Goal: Task Accomplishment & Management: Use online tool/utility

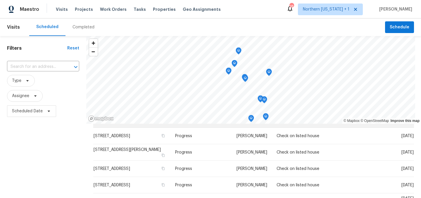
scroll to position [232, 0]
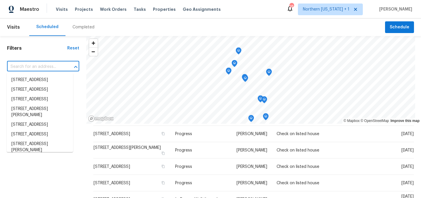
click at [54, 66] on input "text" at bounding box center [35, 66] width 56 height 9
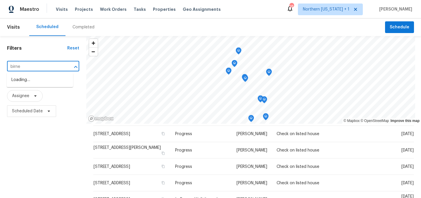
type input "birney"
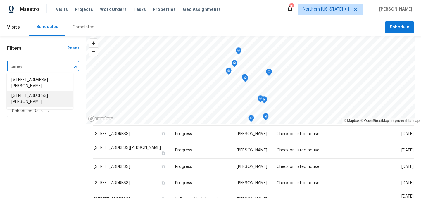
click at [41, 97] on li "[STREET_ADDRESS][PERSON_NAME]" at bounding box center [40, 99] width 66 height 16
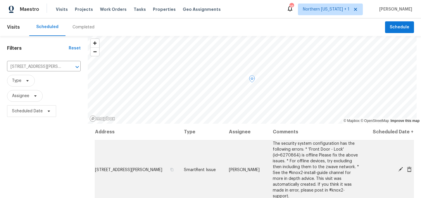
click at [398, 169] on icon at bounding box center [400, 169] width 5 height 5
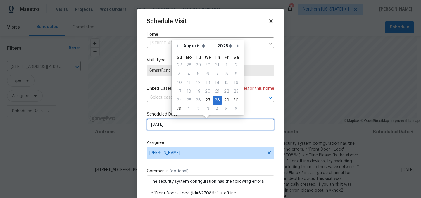
click at [211, 127] on input "[DATE]" at bounding box center [211, 125] width 128 height 12
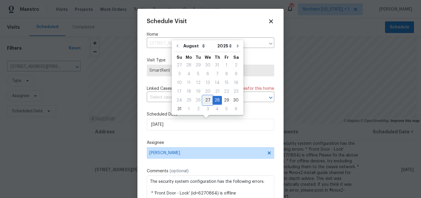
click at [206, 97] on div "27" at bounding box center [208, 100] width 10 height 8
type input "[DATE]"
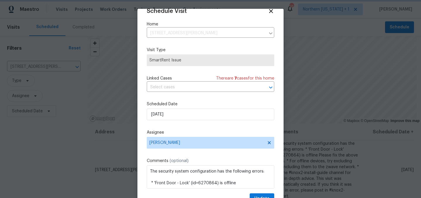
scroll to position [24, 0]
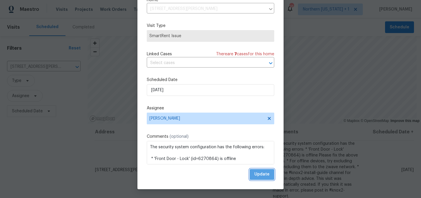
click at [257, 175] on span "Update" at bounding box center [262, 174] width 15 height 7
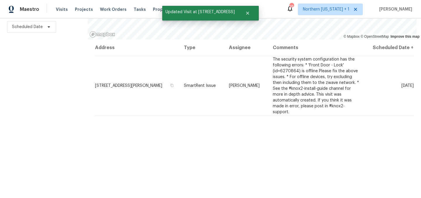
scroll to position [0, 0]
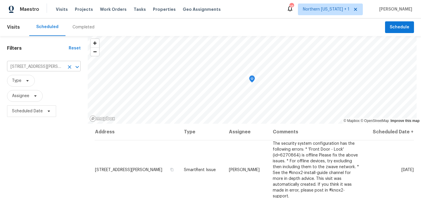
click at [70, 67] on icon "Clear" at bounding box center [70, 67] width 4 height 4
